Goal: Transaction & Acquisition: Book appointment/travel/reservation

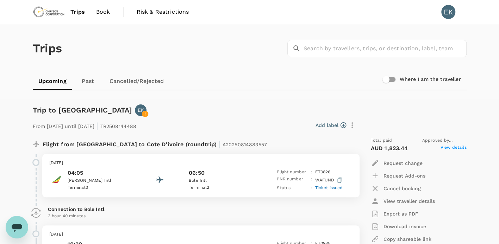
click at [100, 13] on span "Book" at bounding box center [103, 12] width 14 height 8
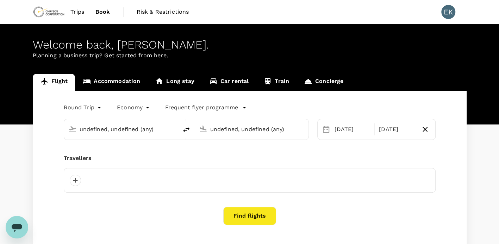
type input "[GEOGRAPHIC_DATA], [GEOGRAPHIC_DATA] (any)"
type input "Abidjan, Cote D'ivoire (any)"
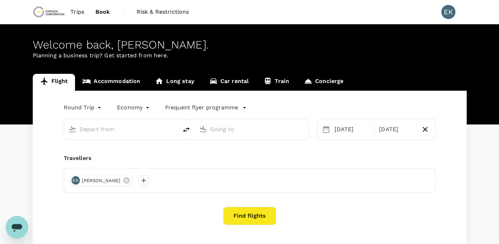
type input "[GEOGRAPHIC_DATA], [GEOGRAPHIC_DATA] (any)"
type input "Abidjan, Cote D'ivoire (any)"
type input "[GEOGRAPHIC_DATA], [GEOGRAPHIC_DATA] (any)"
type input "Abidjan, Cote D'ivoire (any)"
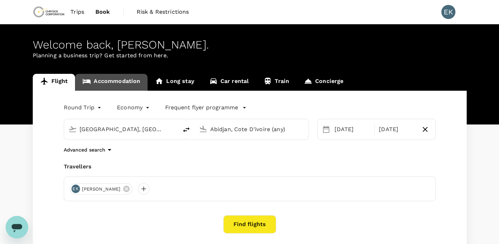
click at [116, 87] on link "Accommodation" at bounding box center [111, 82] width 72 height 17
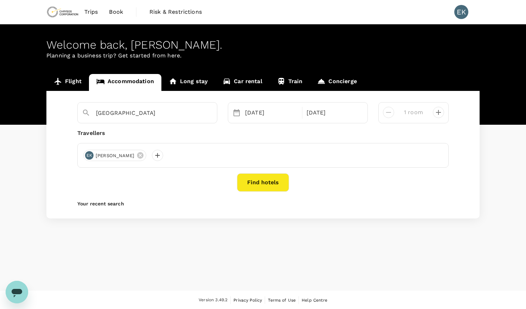
click at [89, 13] on span "Trips" at bounding box center [91, 12] width 14 height 8
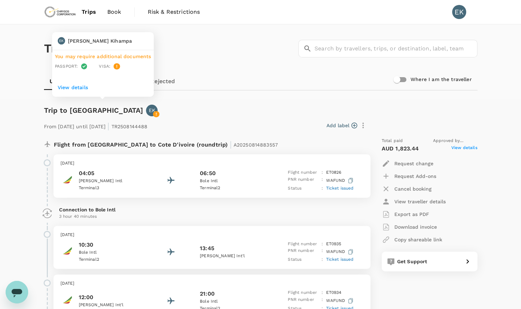
click at [153, 114] on icon at bounding box center [156, 114] width 6 height 6
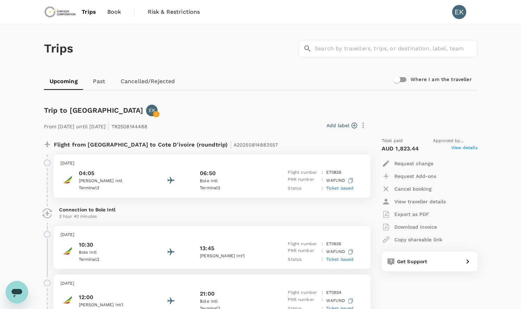
click at [221, 107] on div "From [DATE] until [DATE] | TR2508144488 Add label Flight from [GEOGRAPHIC_DATA]…" at bounding box center [255, 252] width 445 height 295
click at [113, 4] on link "Book" at bounding box center [114, 12] width 25 height 24
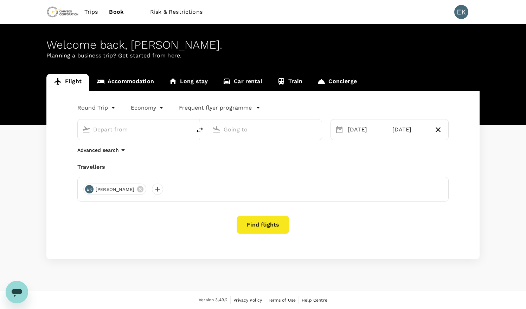
type input "[GEOGRAPHIC_DATA], [GEOGRAPHIC_DATA] (any)"
type input "Abidjan, Cote D'ivoire (any)"
click at [131, 78] on link "Accommodation" at bounding box center [125, 82] width 72 height 17
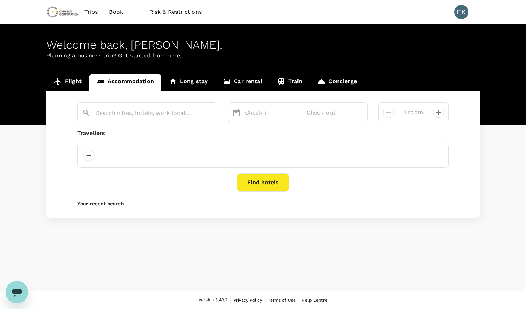
type input "[GEOGRAPHIC_DATA]"
click at [184, 14] on span "Risk & Restrictions" at bounding box center [176, 12] width 52 height 8
